Goal: Information Seeking & Learning: Check status

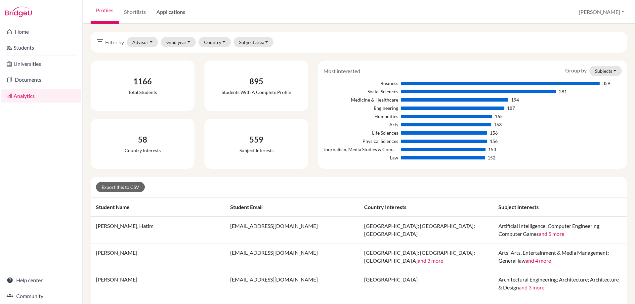
click at [161, 13] on link "Applications" at bounding box center [170, 12] width 39 height 24
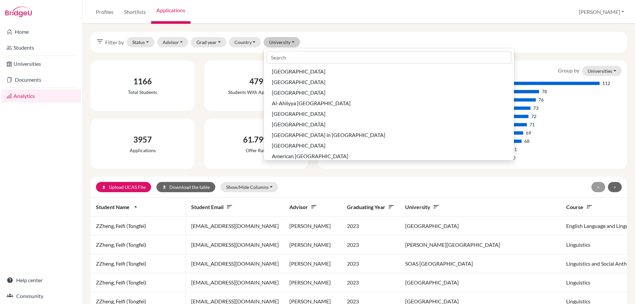
click at [240, 42] on button "Country" at bounding box center [245, 42] width 32 height 10
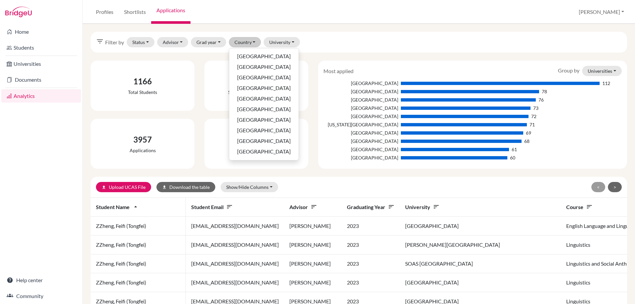
scroll to position [200, 0]
click at [254, 141] on span "[GEOGRAPHIC_DATA]" at bounding box center [264, 142] width 54 height 8
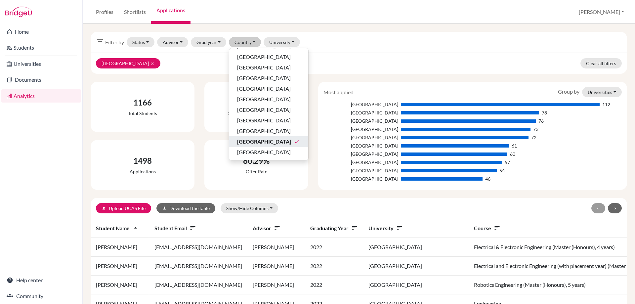
click at [336, 40] on div "filter_list Filter by Status Not sent Sent Successful Attending Advisor Addis, …" at bounding box center [359, 42] width 537 height 21
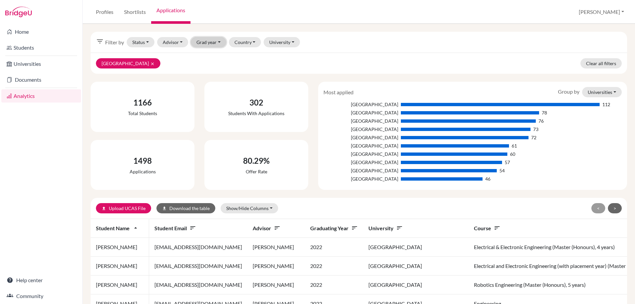
click at [198, 44] on button "Grad year" at bounding box center [208, 42] width 35 height 10
click at [202, 87] on span "2024" at bounding box center [205, 88] width 12 height 8
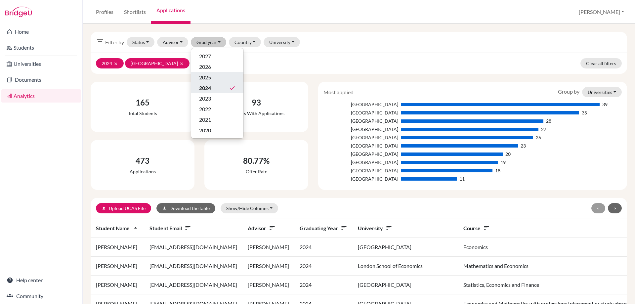
click at [207, 75] on span "2025" at bounding box center [205, 77] width 12 height 8
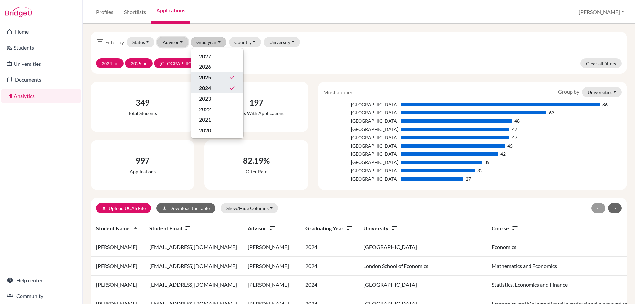
click at [166, 40] on button "Advisor" at bounding box center [172, 42] width 31 height 10
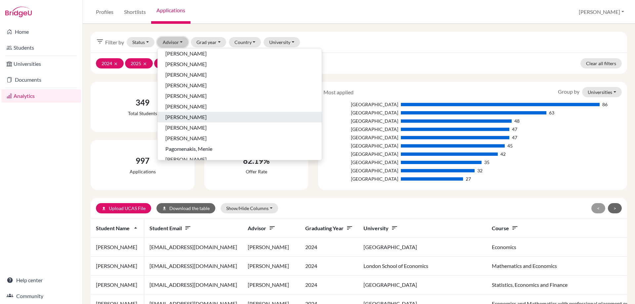
scroll to position [265, 0]
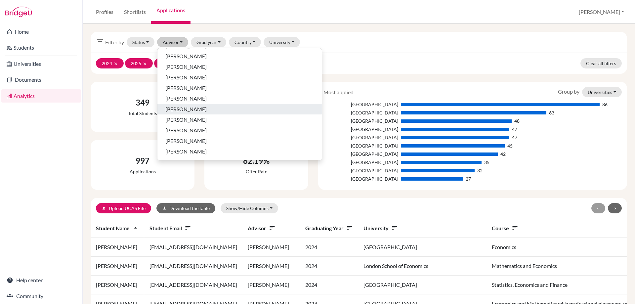
click at [182, 107] on span "[PERSON_NAME]" at bounding box center [185, 109] width 41 height 8
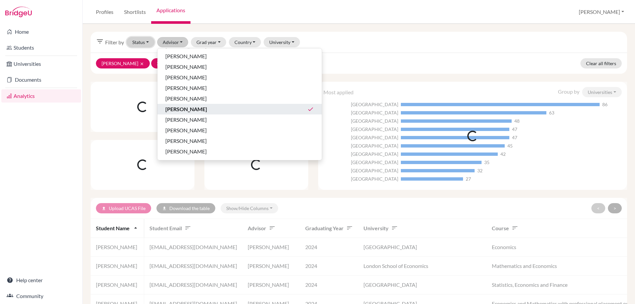
click at [140, 43] on button "Status" at bounding box center [141, 42] width 28 height 10
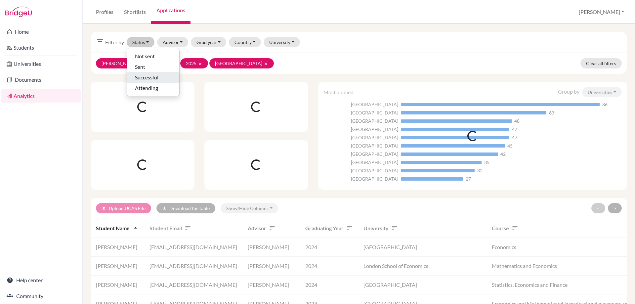
click at [140, 82] on button "Successful" at bounding box center [153, 77] width 52 height 11
click at [356, 59] on div "Successful clear M'Cartney, Michelle clear 2024 clear 2025 clear United Kingdom…" at bounding box center [359, 63] width 537 height 21
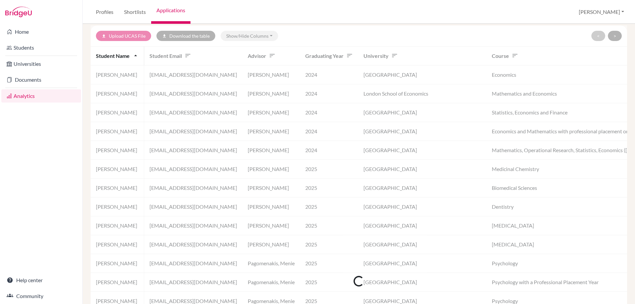
scroll to position [198, 0]
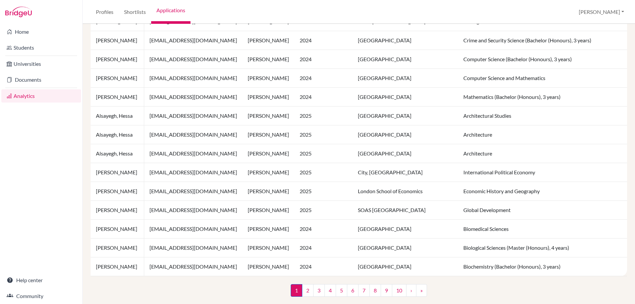
scroll to position [444, 0]
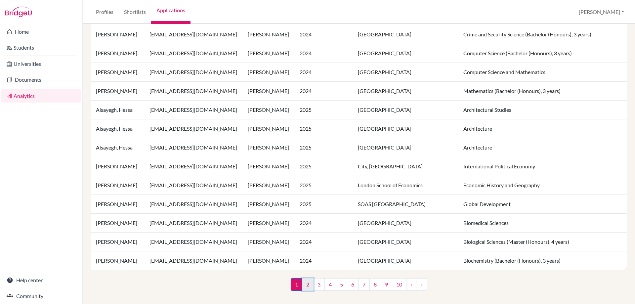
click at [307, 280] on link "2" at bounding box center [308, 284] width 12 height 13
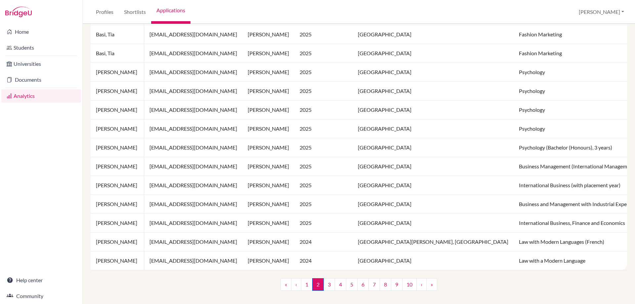
scroll to position [444, 0]
click at [327, 287] on link "3" at bounding box center [329, 284] width 12 height 13
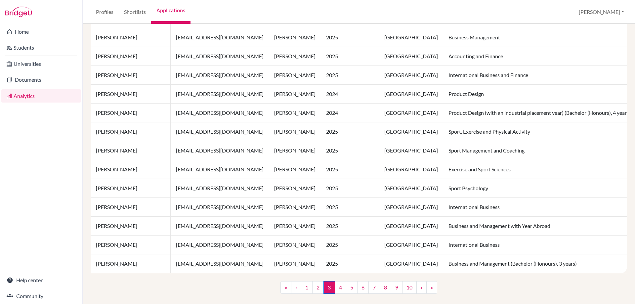
scroll to position [444, 0]
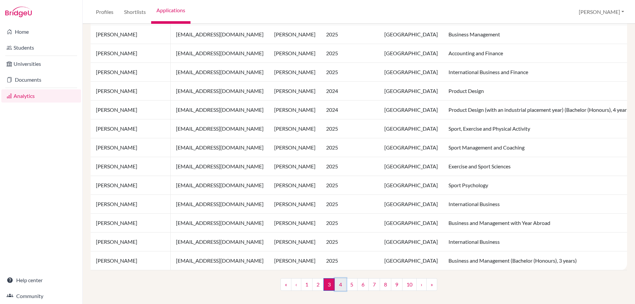
click at [339, 285] on link "4" at bounding box center [341, 284] width 12 height 13
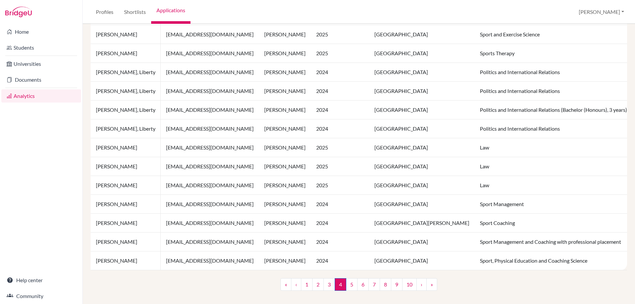
scroll to position [444, 0]
click at [348, 285] on link "5" at bounding box center [352, 284] width 12 height 13
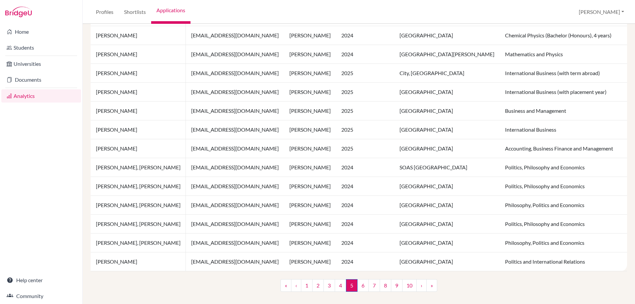
scroll to position [444, 0]
click at [361, 288] on link "6" at bounding box center [363, 284] width 12 height 13
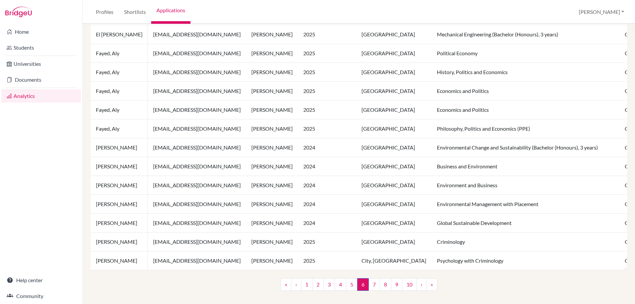
scroll to position [444, 0]
click at [373, 286] on link "7" at bounding box center [374, 284] width 12 height 13
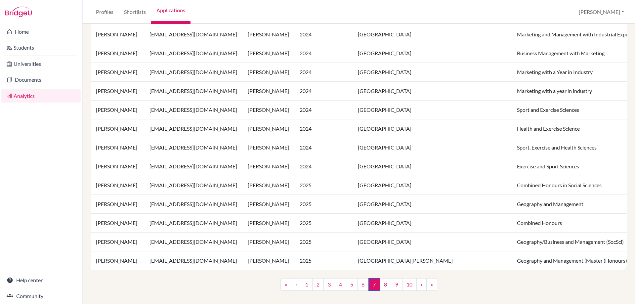
scroll to position [444, 0]
click at [381, 284] on link "8" at bounding box center [386, 284] width 12 height 13
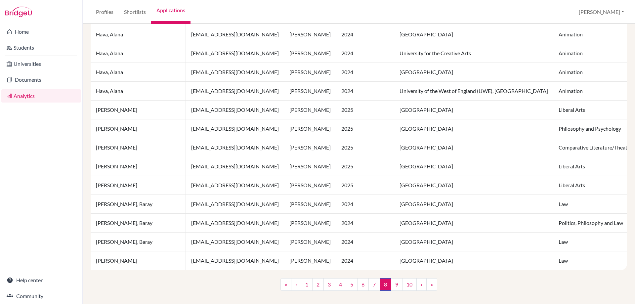
scroll to position [444, 0]
click at [392, 286] on link "9" at bounding box center [397, 284] width 12 height 13
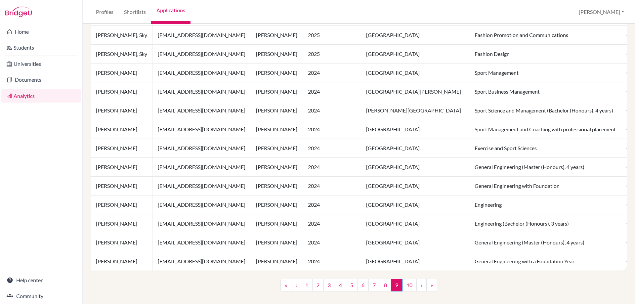
scroll to position [444, 0]
click at [404, 286] on link "10" at bounding box center [409, 284] width 15 height 13
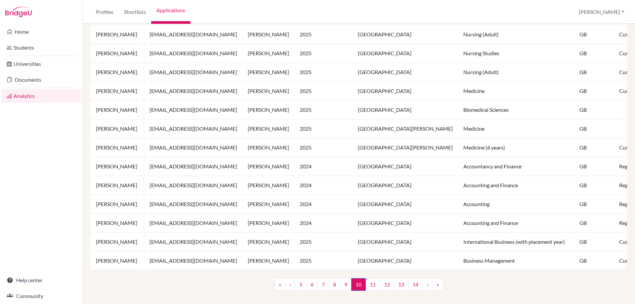
scroll to position [444, 0]
click at [371, 285] on link "11" at bounding box center [372, 284] width 15 height 13
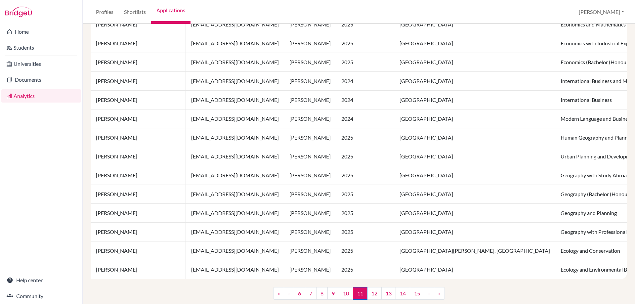
scroll to position [444, 0]
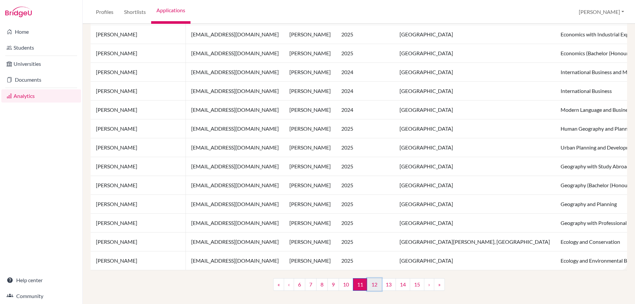
click at [370, 287] on link "12" at bounding box center [374, 284] width 15 height 13
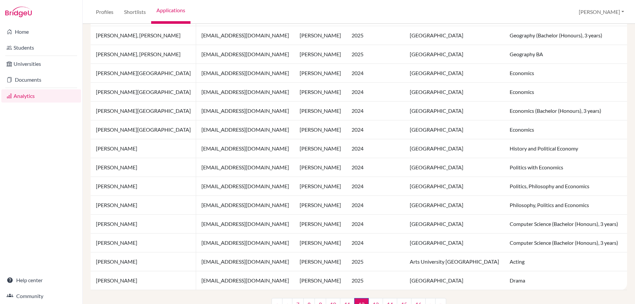
scroll to position [444, 0]
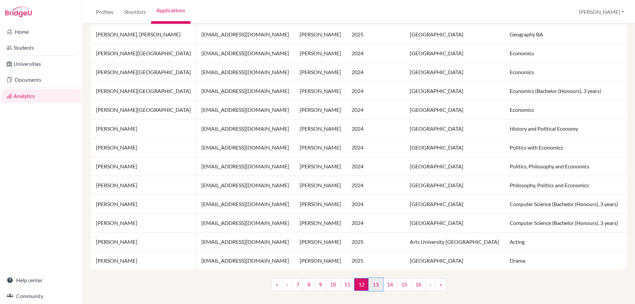
click at [368, 285] on link "13" at bounding box center [375, 284] width 15 height 13
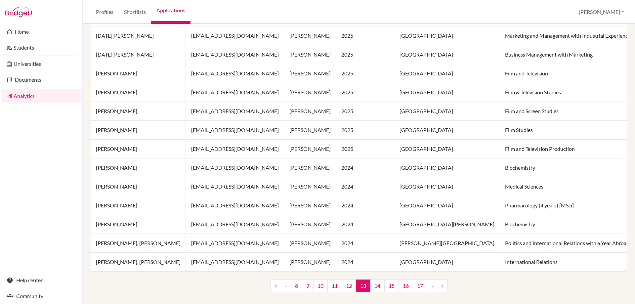
scroll to position [444, 0]
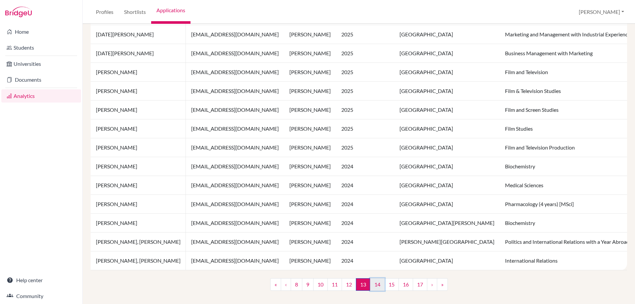
click at [372, 281] on link "14" at bounding box center [377, 284] width 15 height 13
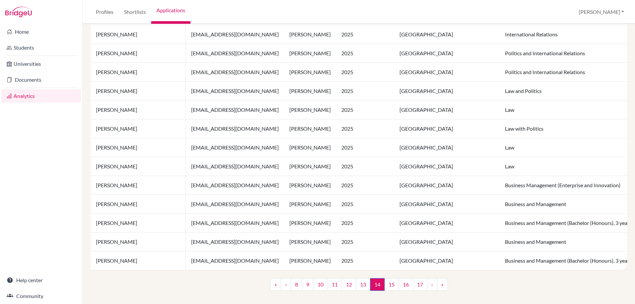
scroll to position [444, 0]
click at [384, 282] on link "15" at bounding box center [391, 284] width 15 height 13
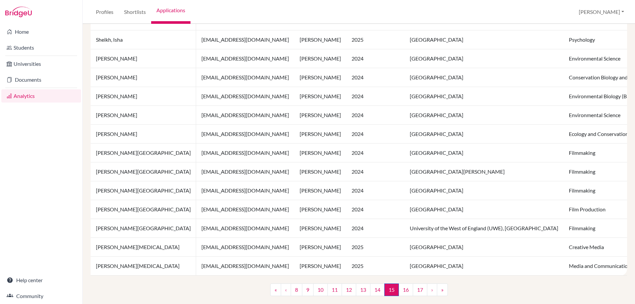
scroll to position [444, 0]
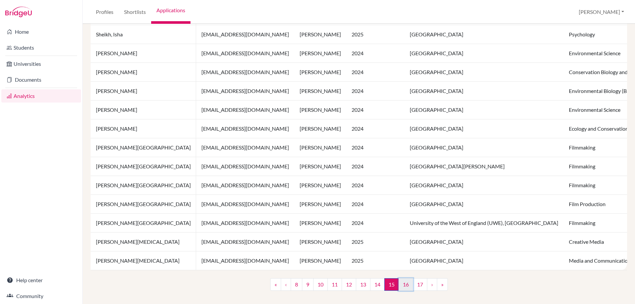
click at [406, 284] on link "16" at bounding box center [406, 284] width 15 height 13
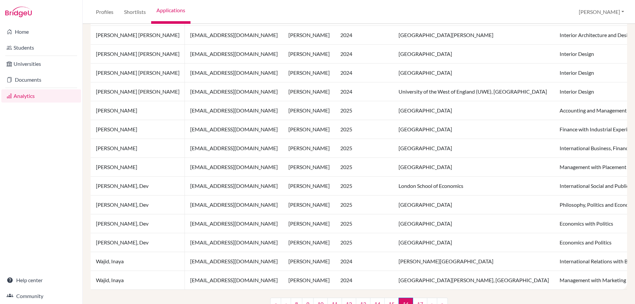
scroll to position [444, 0]
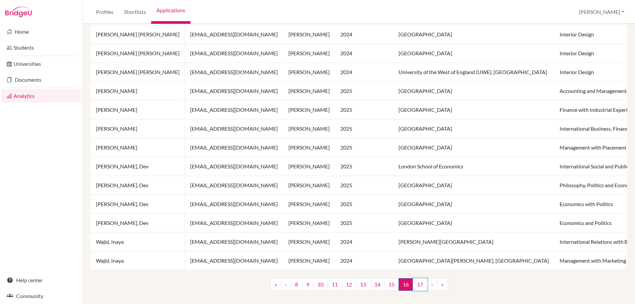
drag, startPoint x: 418, startPoint y: 289, endPoint x: 418, endPoint y: 279, distance: 9.9
click at [418, 288] on link "17" at bounding box center [420, 284] width 15 height 13
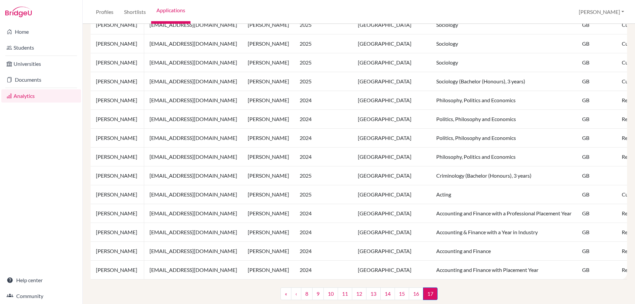
scroll to position [293, 0]
